Goal: Complete application form: Complete application form

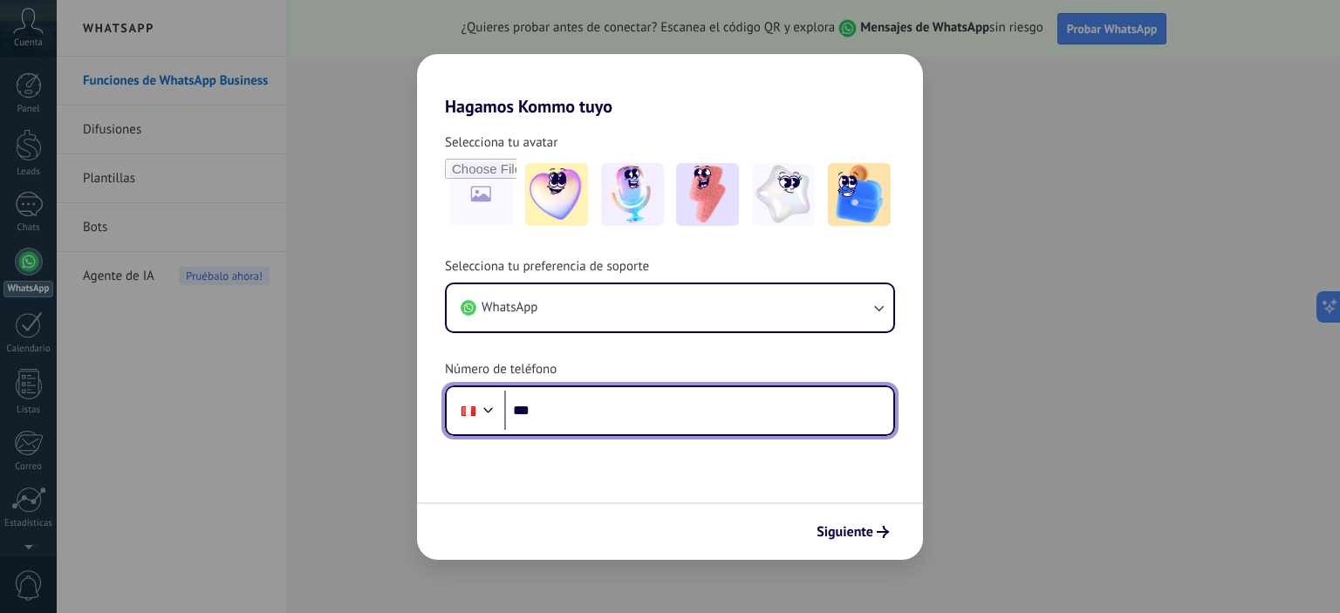
click at [596, 417] on input "***" at bounding box center [698, 411] width 389 height 40
click at [589, 411] on input "***" at bounding box center [698, 411] width 389 height 40
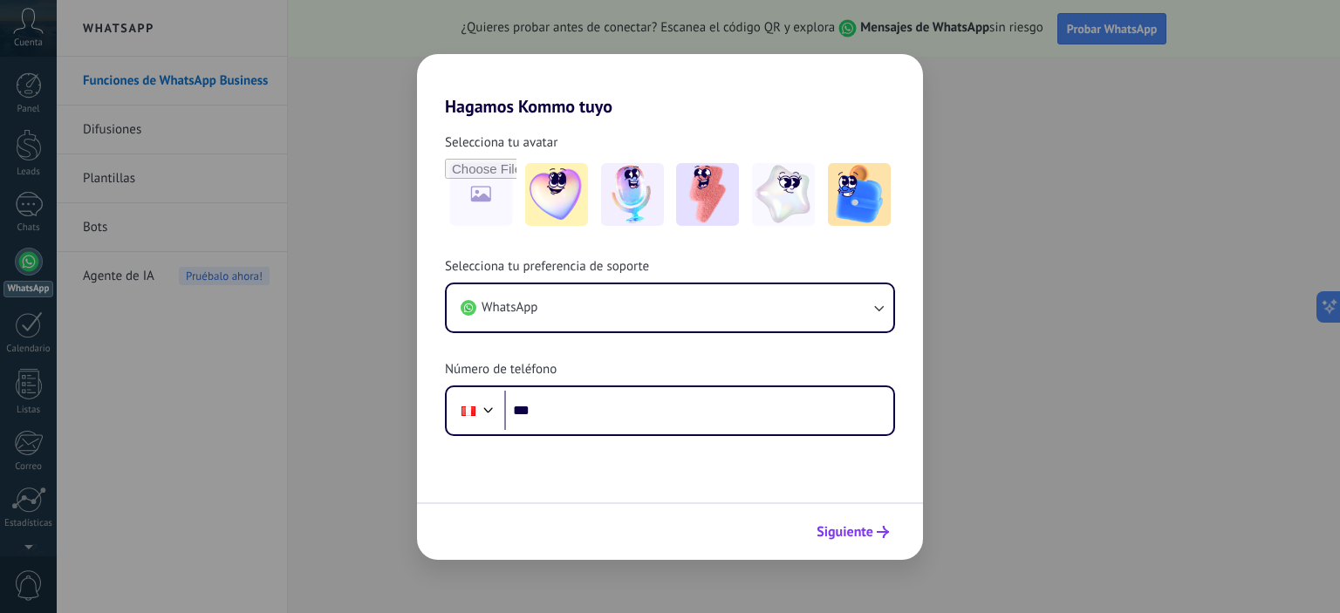
click at [868, 490] on span "Siguiente" at bounding box center [845, 532] width 57 height 12
